Goal: Information Seeking & Learning: Check status

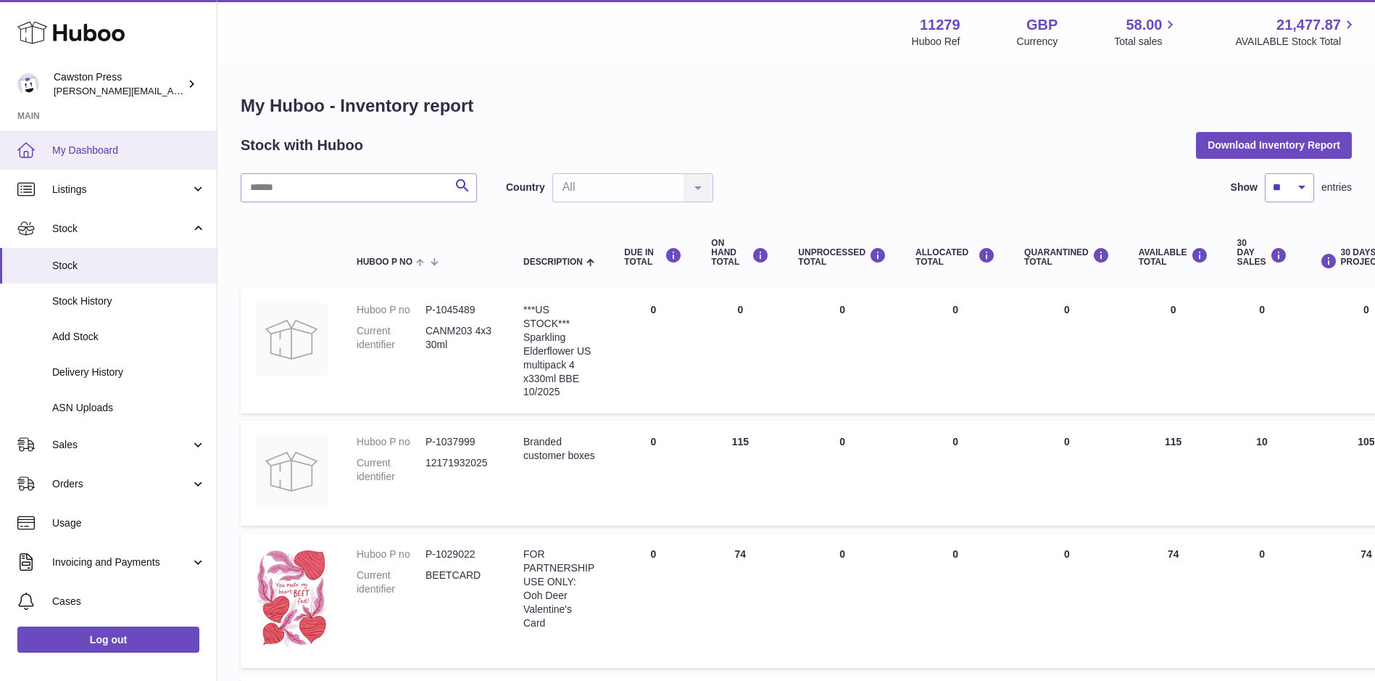
click at [106, 140] on link "My Dashboard" at bounding box center [108, 149] width 217 height 39
click at [339, 188] on input "text" at bounding box center [359, 187] width 236 height 29
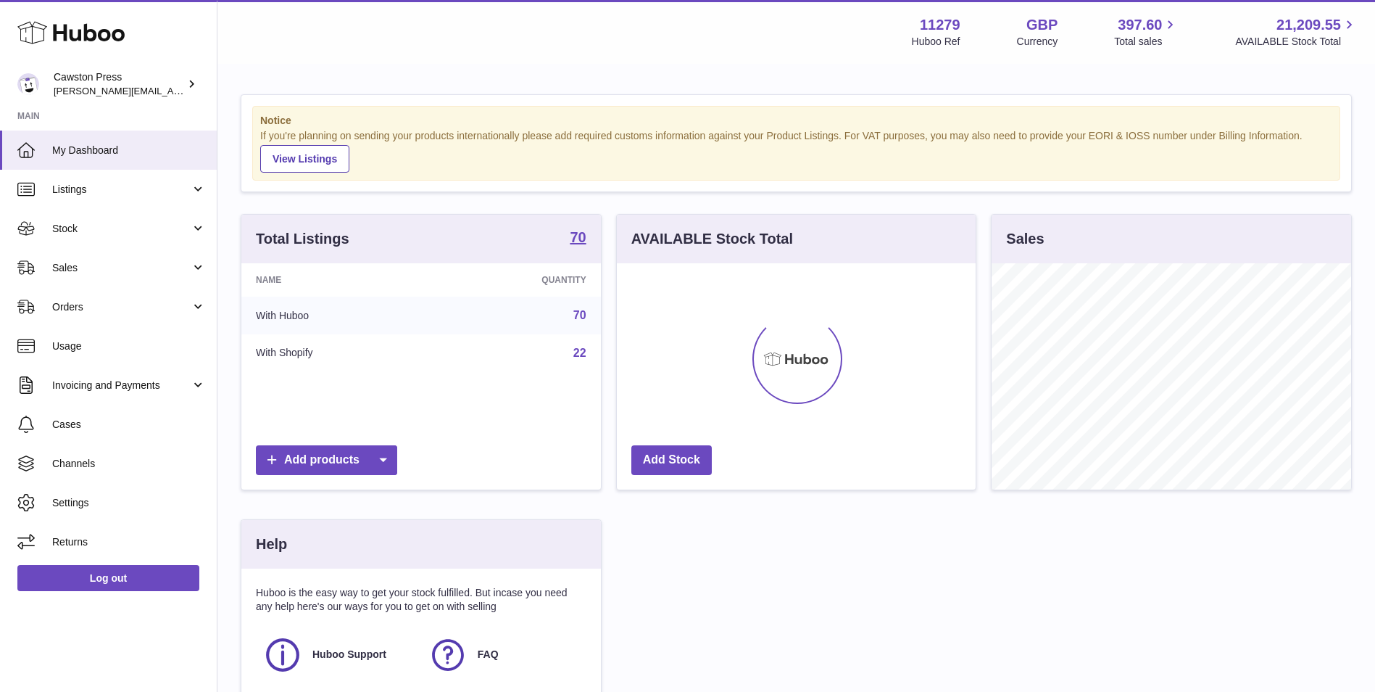
scroll to position [226, 359]
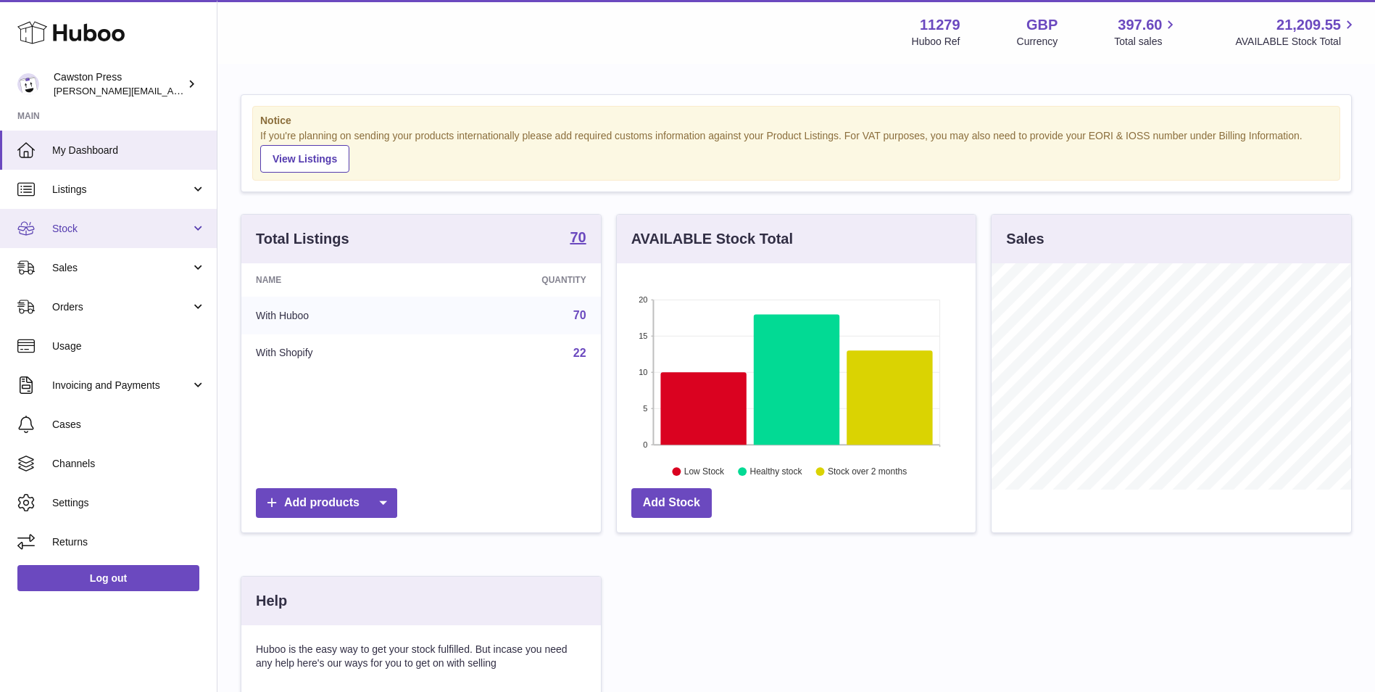
click at [82, 234] on span "Stock" at bounding box center [121, 229] width 138 height 14
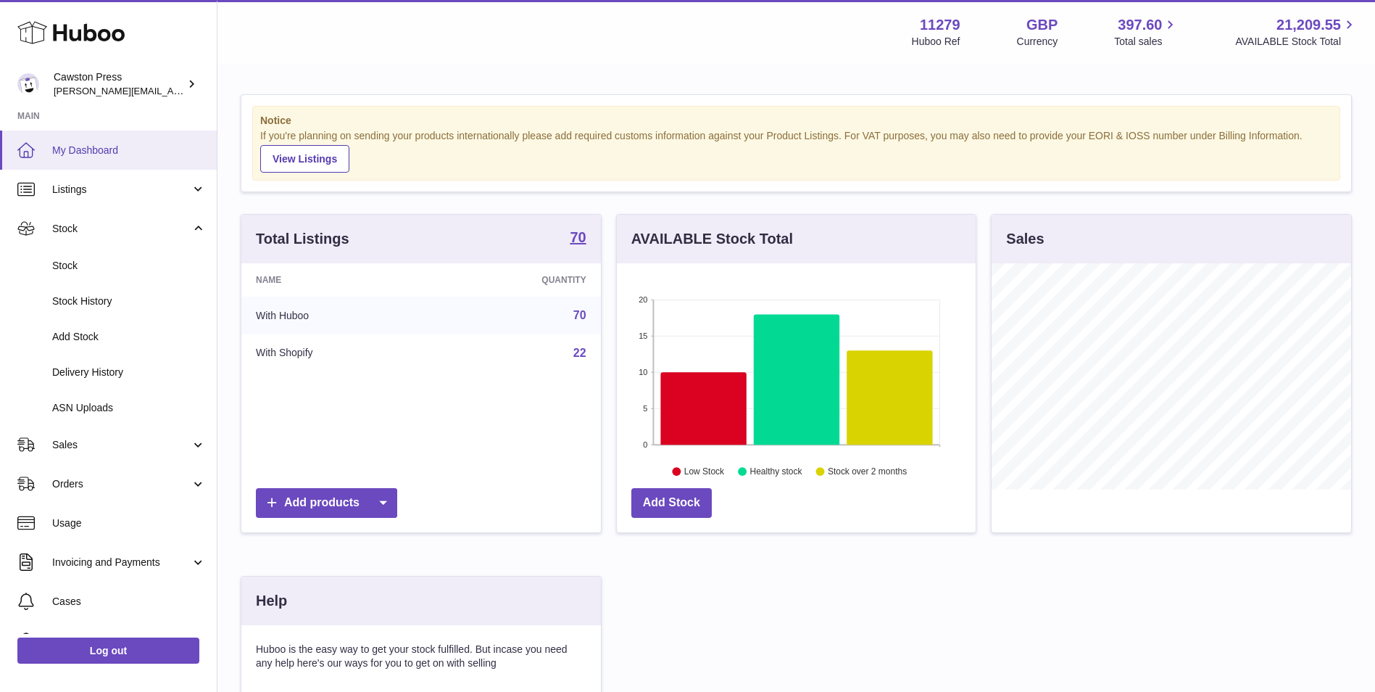
click at [96, 154] on span "My Dashboard" at bounding box center [129, 151] width 154 height 14
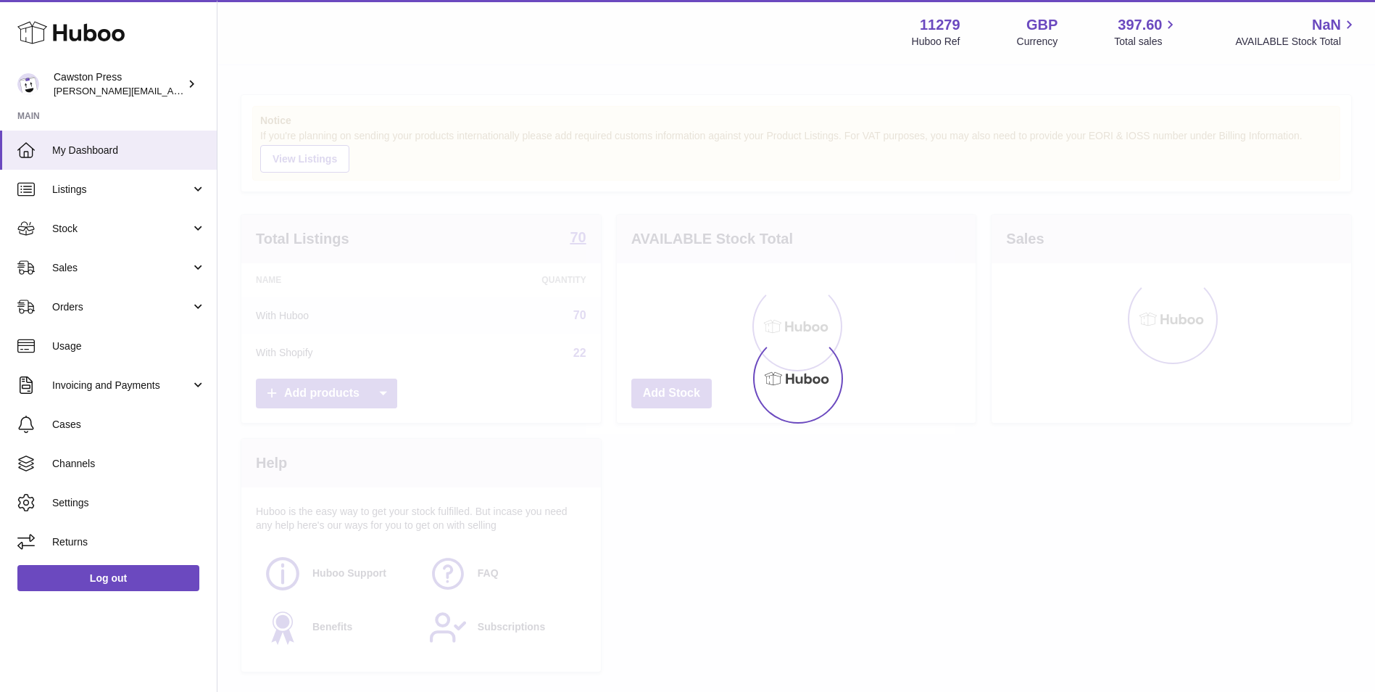
click at [734, 412] on div "AVAILABLE Stock Total Add Stock" at bounding box center [796, 318] width 361 height 209
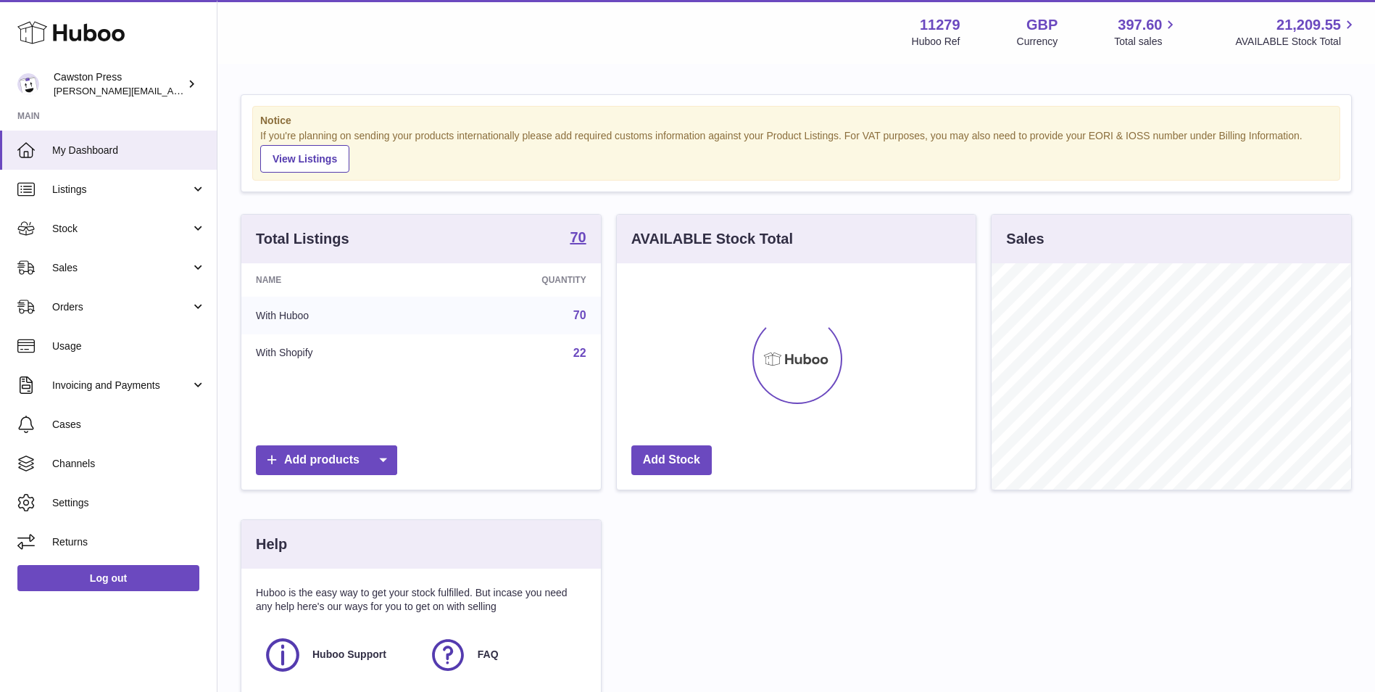
scroll to position [226, 359]
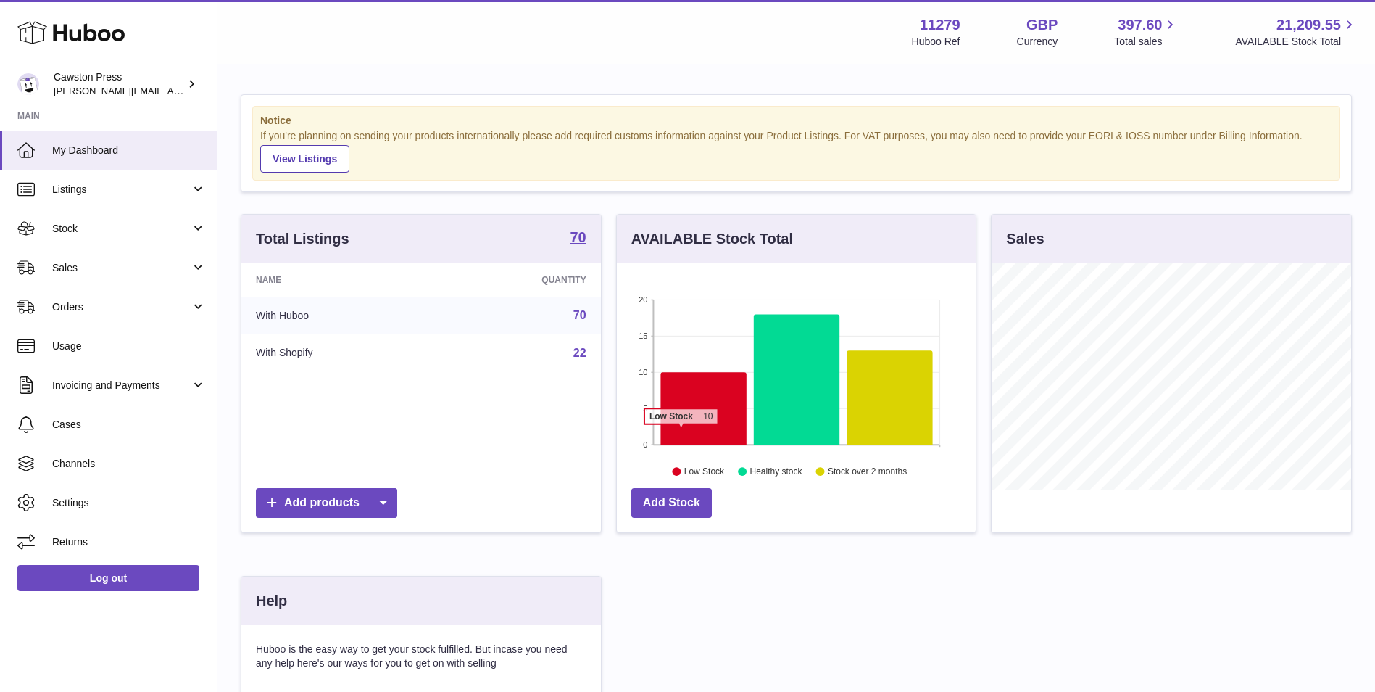
click at [681, 431] on icon at bounding box center [703, 408] width 86 height 72
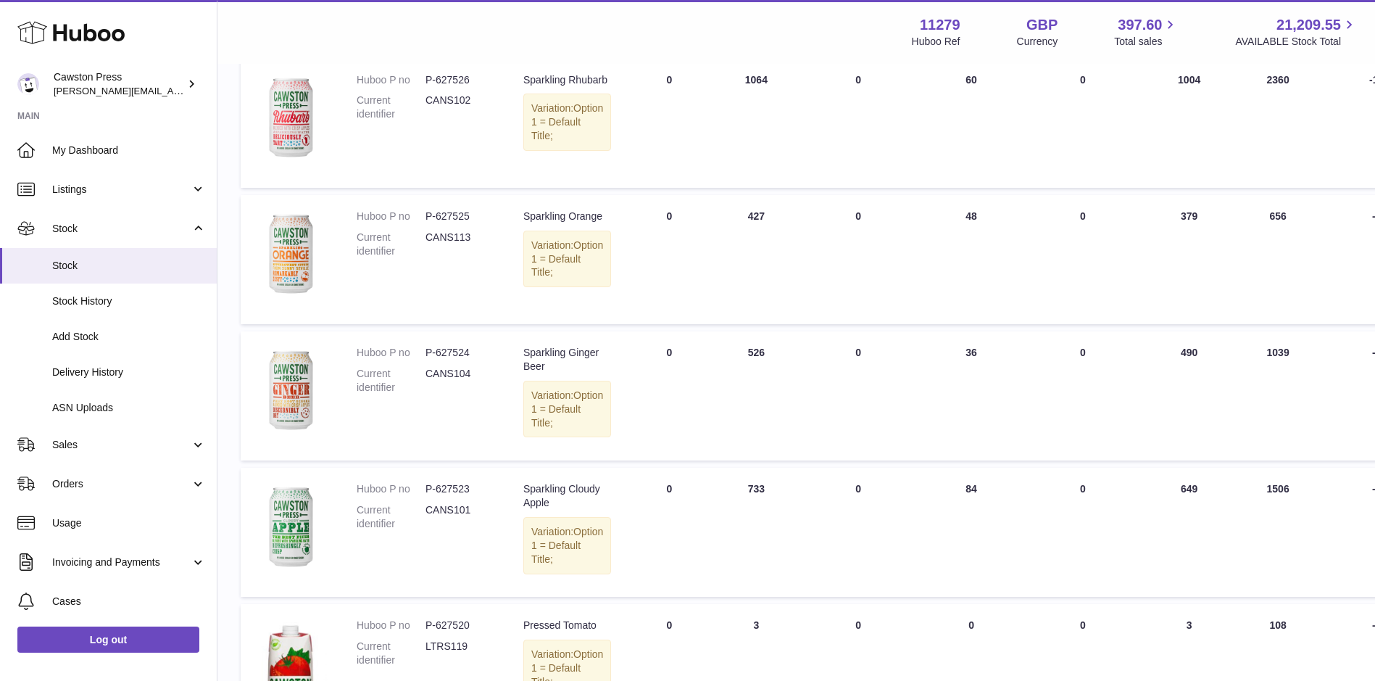
scroll to position [739, 0]
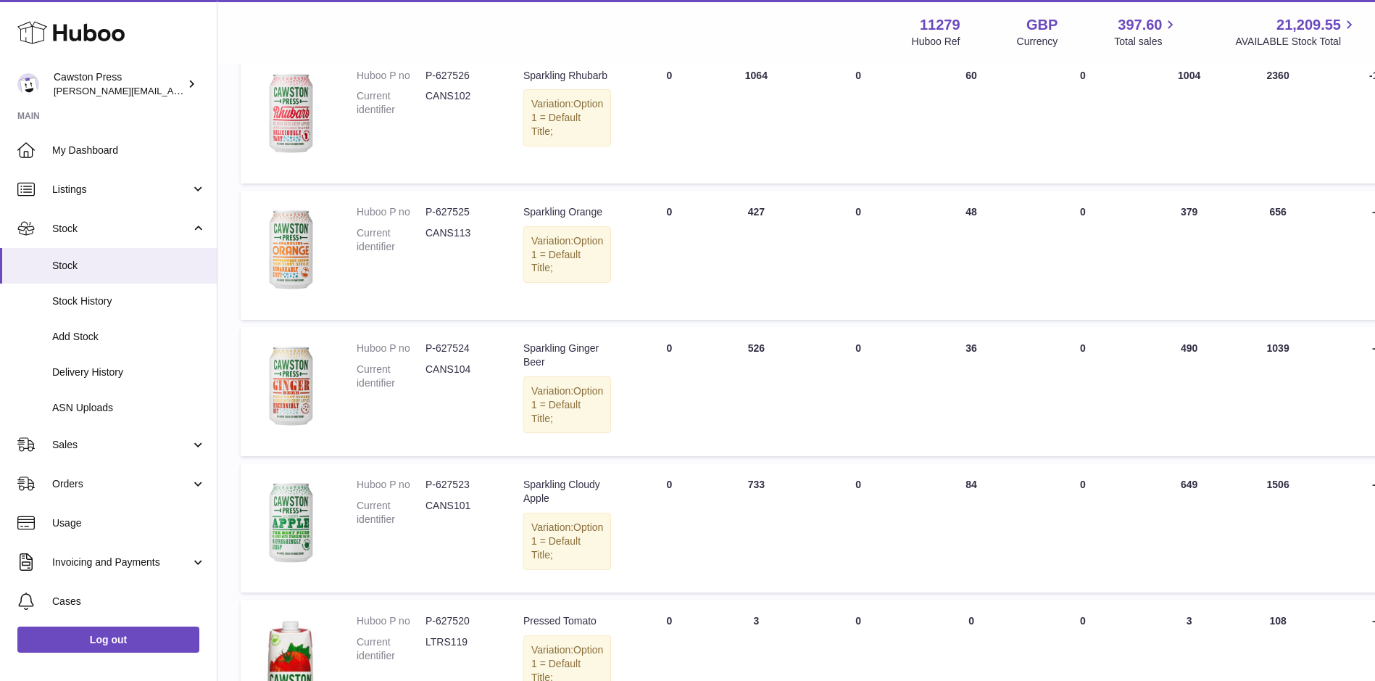
drag, startPoint x: 1374, startPoint y: 446, endPoint x: 1371, endPoint y: 491, distance: 45.0
click at [1371, 456] on td "30 DAYS PROJECTED -513" at bounding box center [1383, 391] width 130 height 129
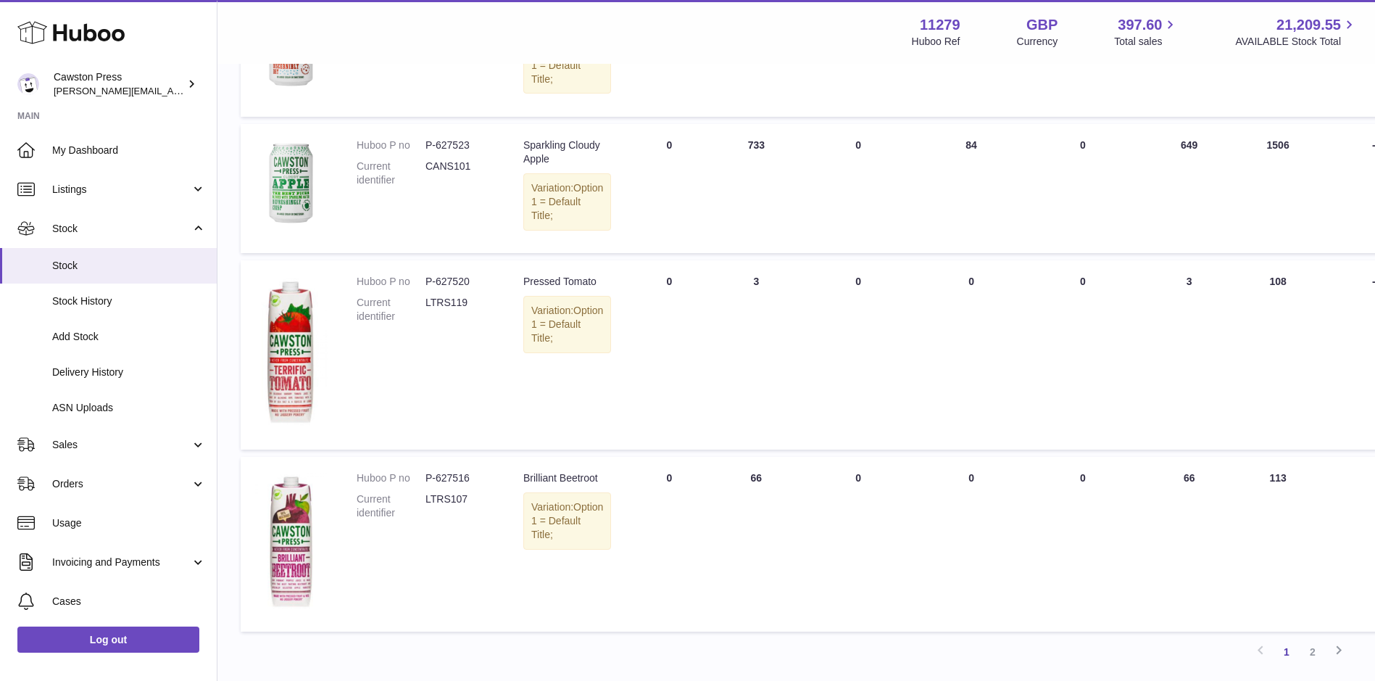
scroll to position [1237, 0]
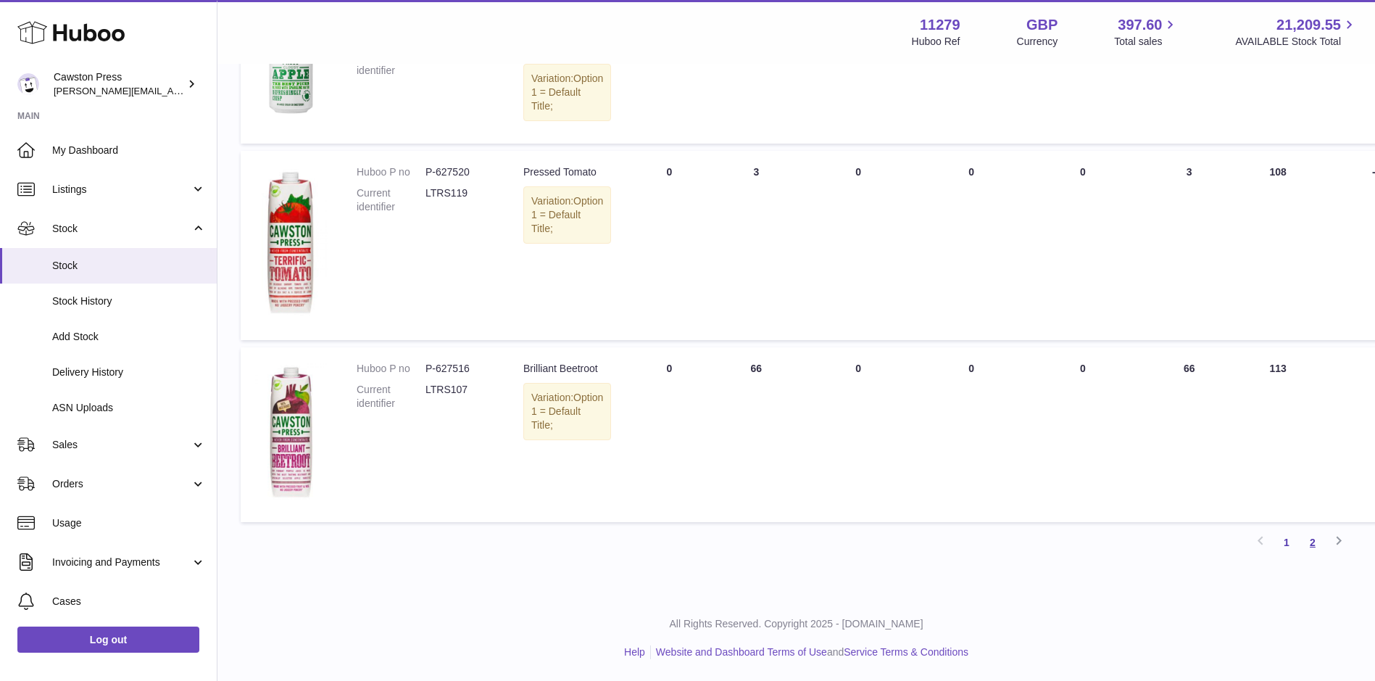
click at [1314, 539] on link "2" at bounding box center [1313, 542] width 26 height 26
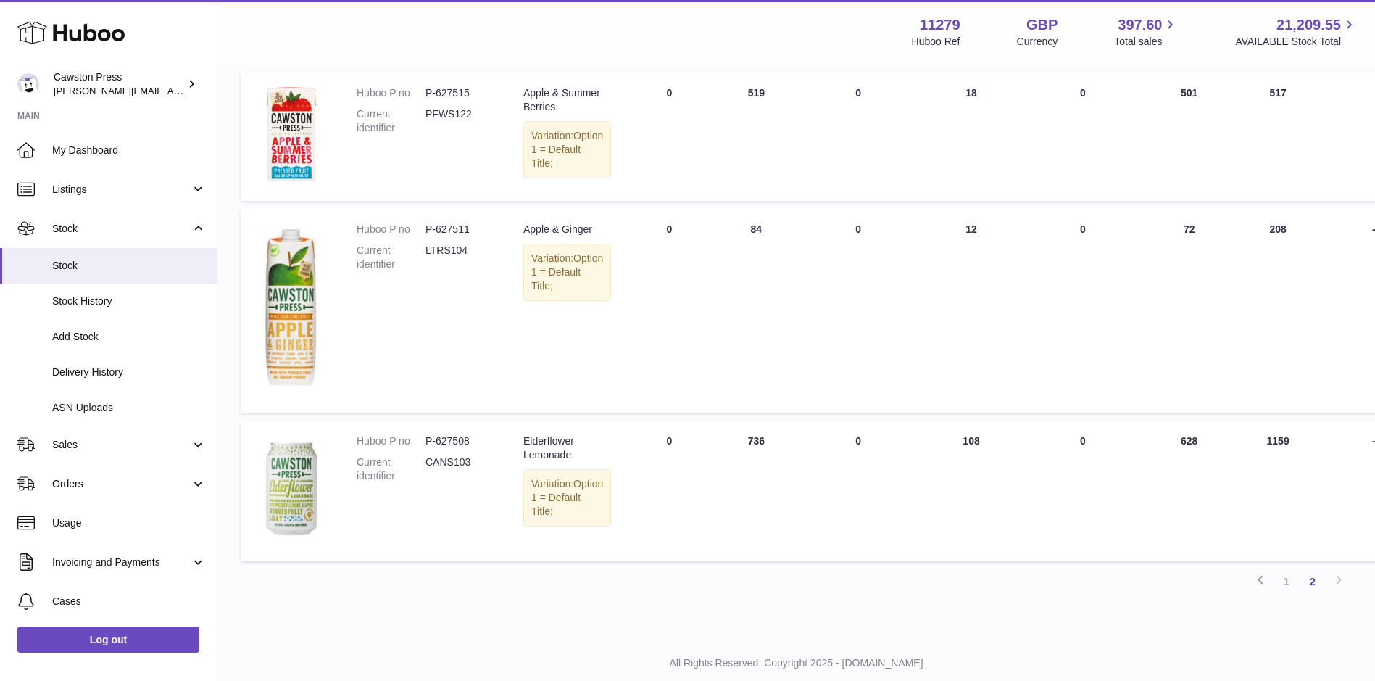
scroll to position [218, 0]
click at [1289, 593] on link "1" at bounding box center [1287, 580] width 26 height 26
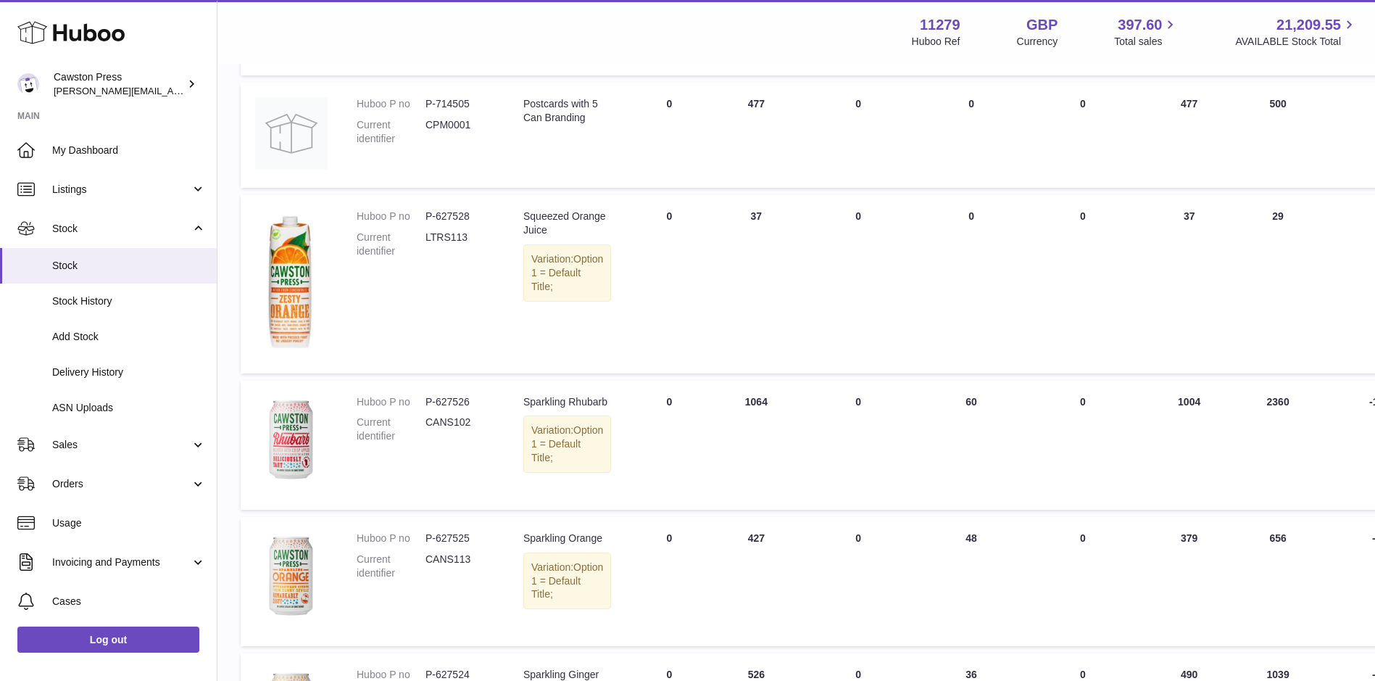
scroll to position [454, 0]
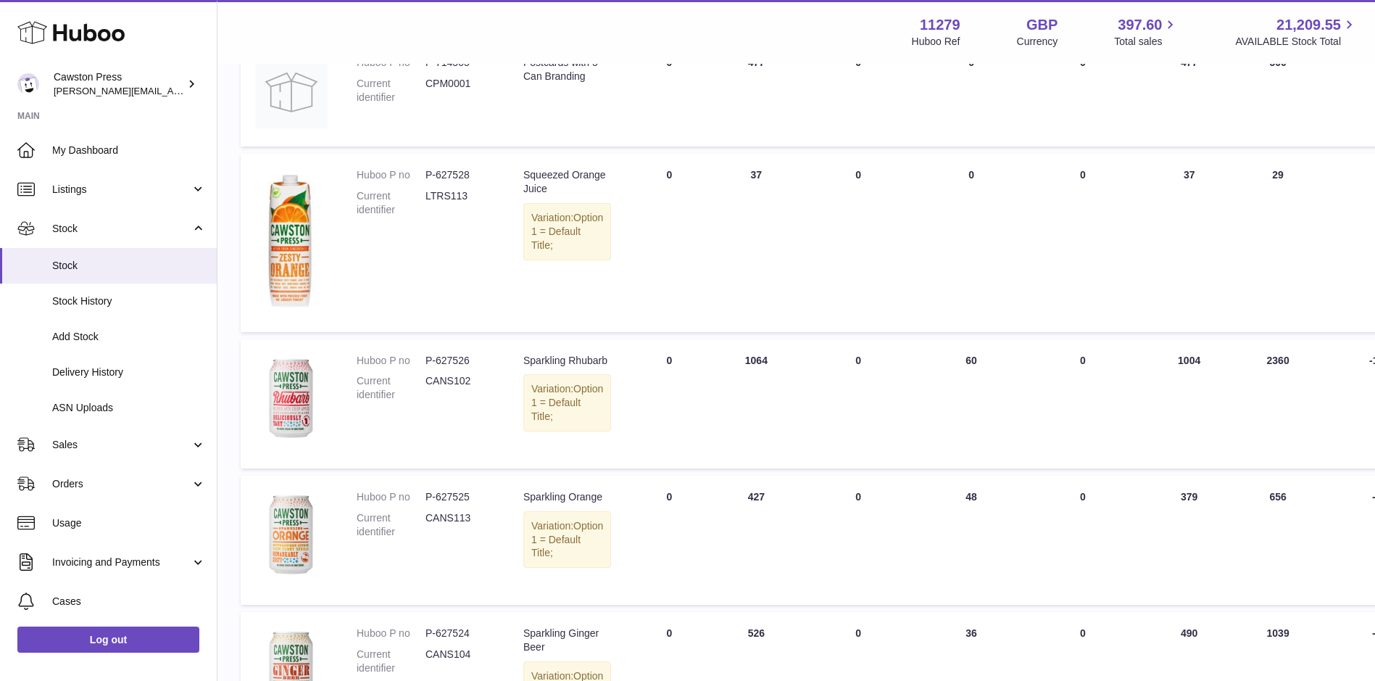
click at [898, 634] on table "Huboo P no Description DUE IN TOTAL ON HAND Total UNPROCESSED Total ALLOCATED T…" at bounding box center [916, 513] width 1350 height 1500
click at [88, 141] on link "My Dashboard" at bounding box center [108, 149] width 217 height 39
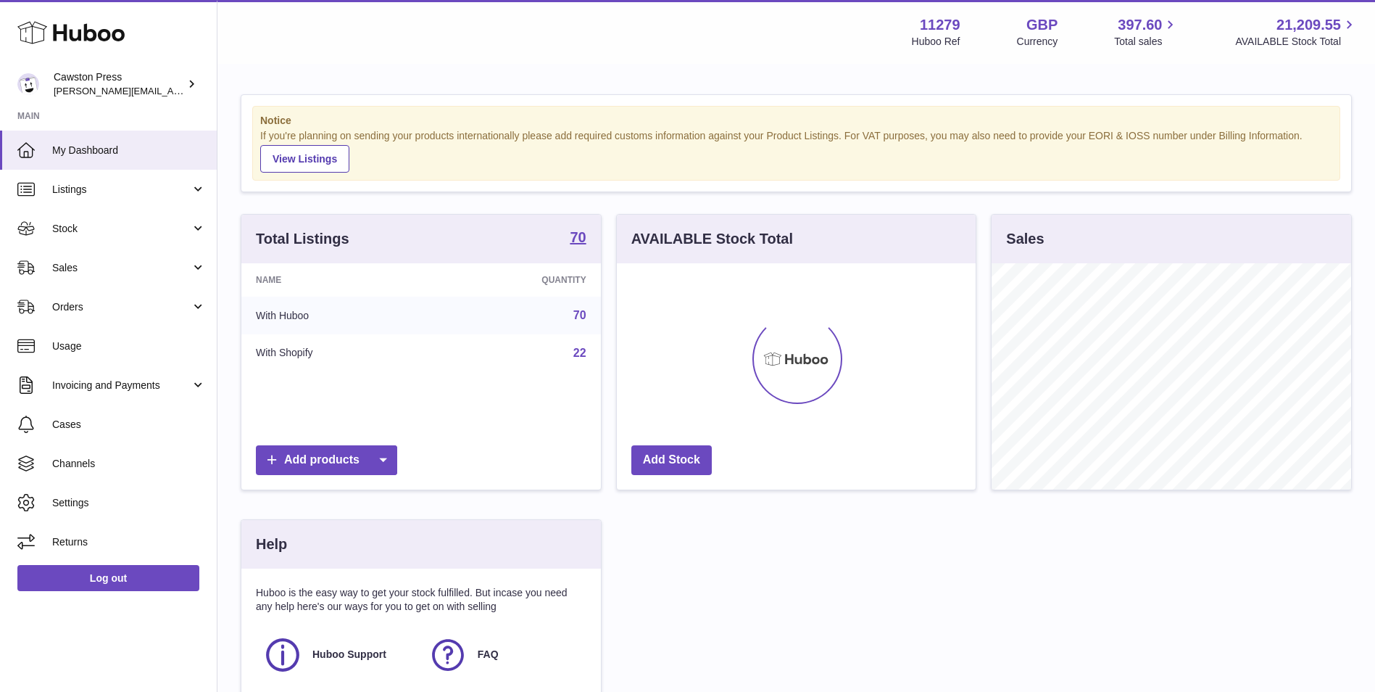
scroll to position [226, 359]
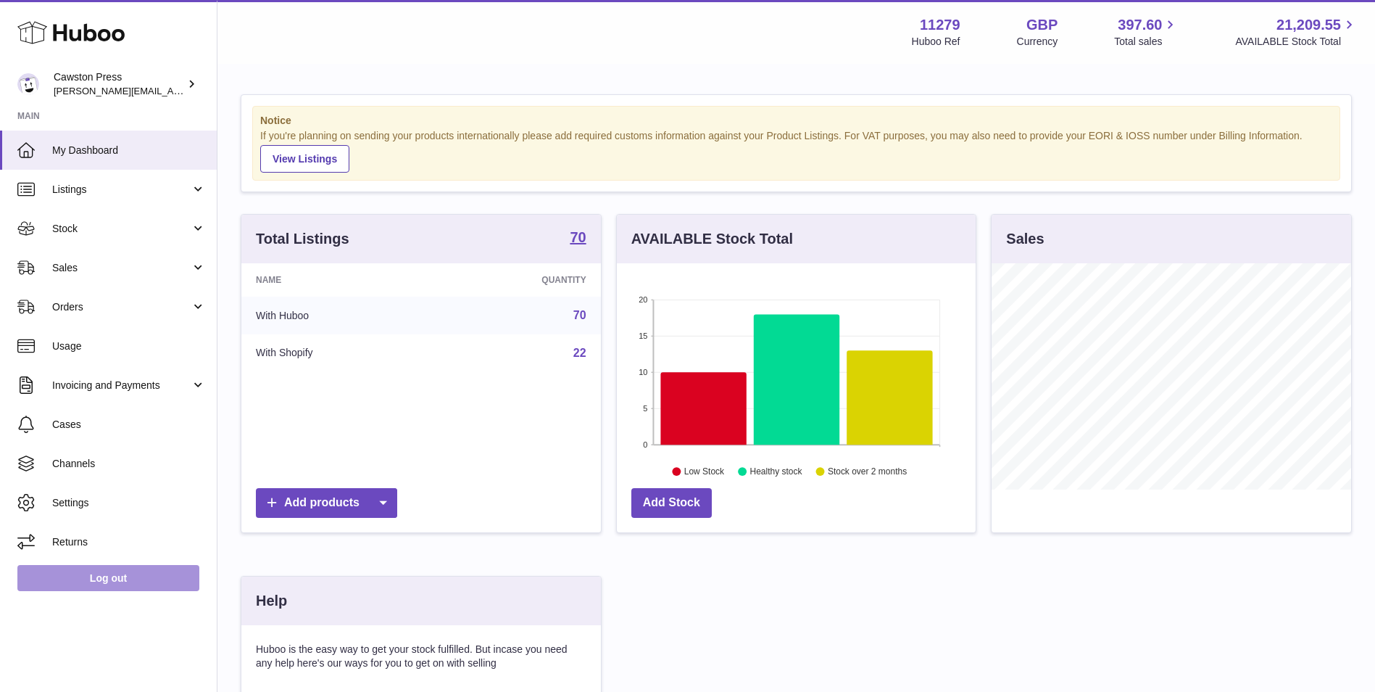
click at [130, 573] on link "Log out" at bounding box center [108, 578] width 182 height 26
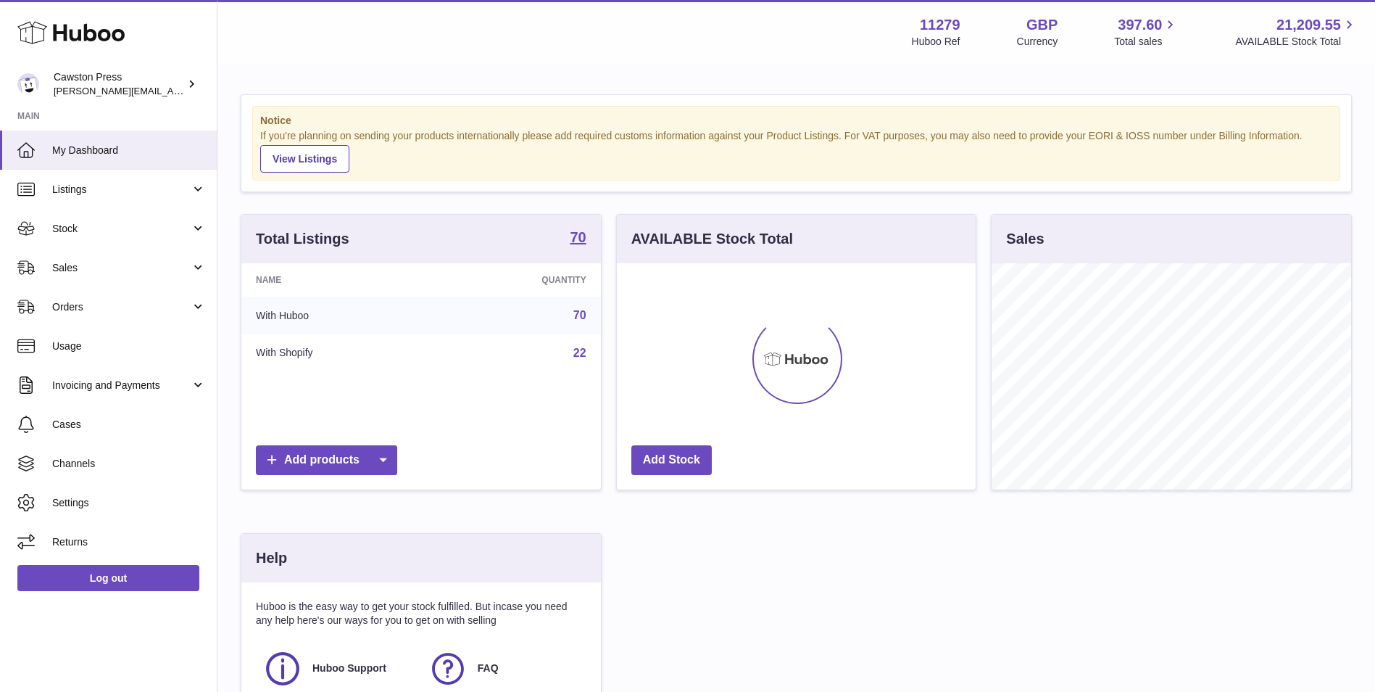
scroll to position [226, 359]
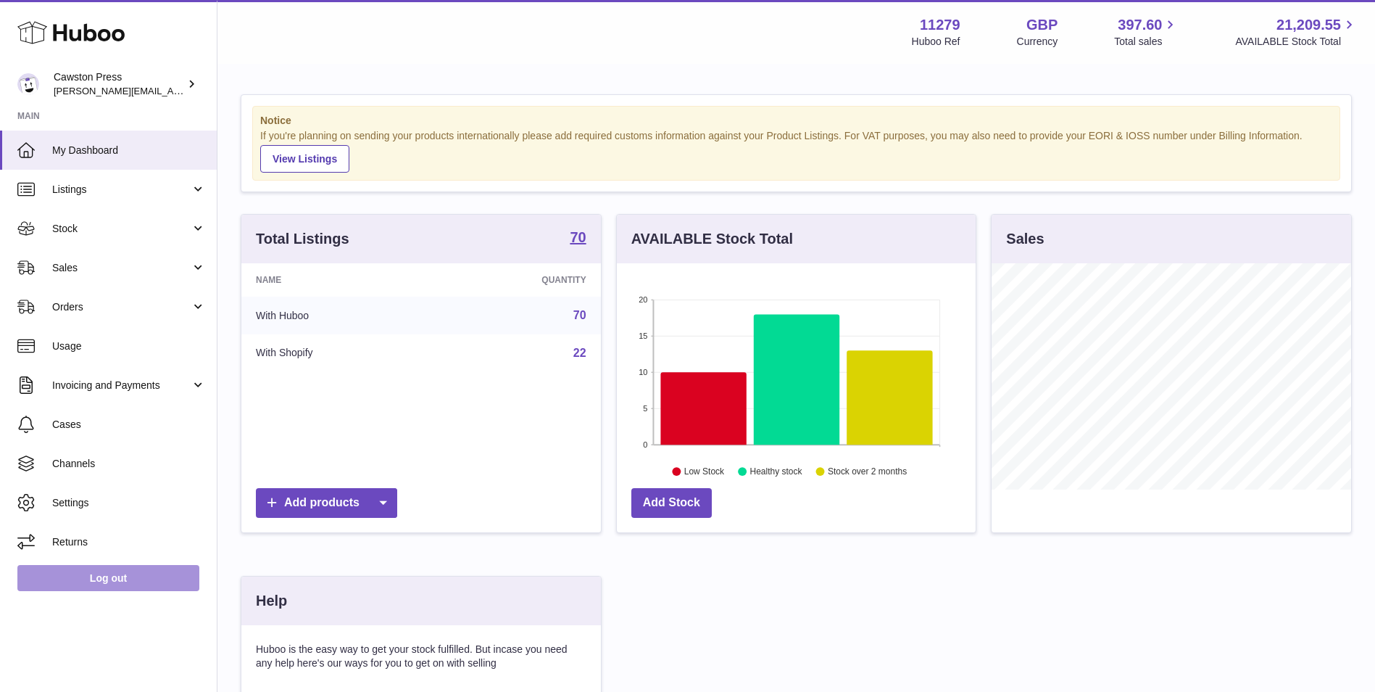
click at [110, 573] on link "Log out" at bounding box center [108, 578] width 182 height 26
